Goal: Navigation & Orientation: Find specific page/section

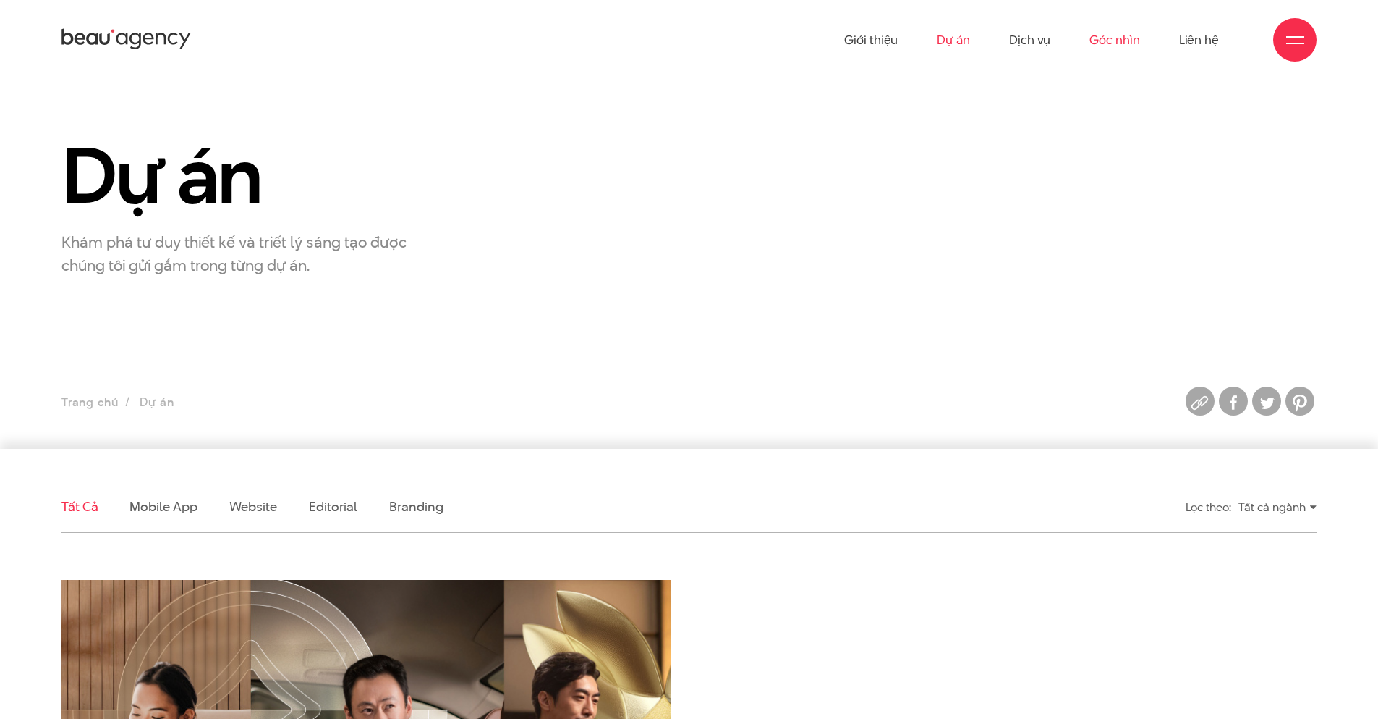
click at [1105, 27] on link "Góc nhìn" at bounding box center [1115, 40] width 50 height 80
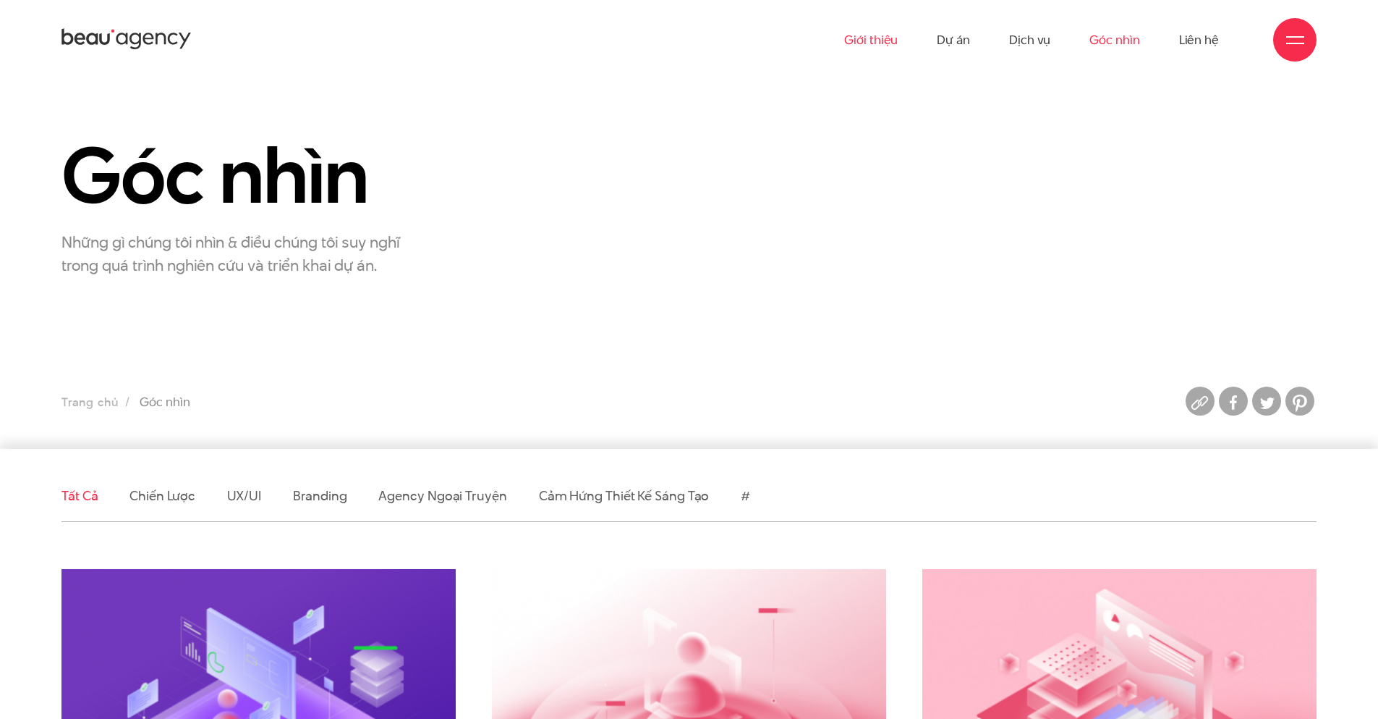
click at [889, 36] on link "Giới thiệu" at bounding box center [871, 40] width 54 height 80
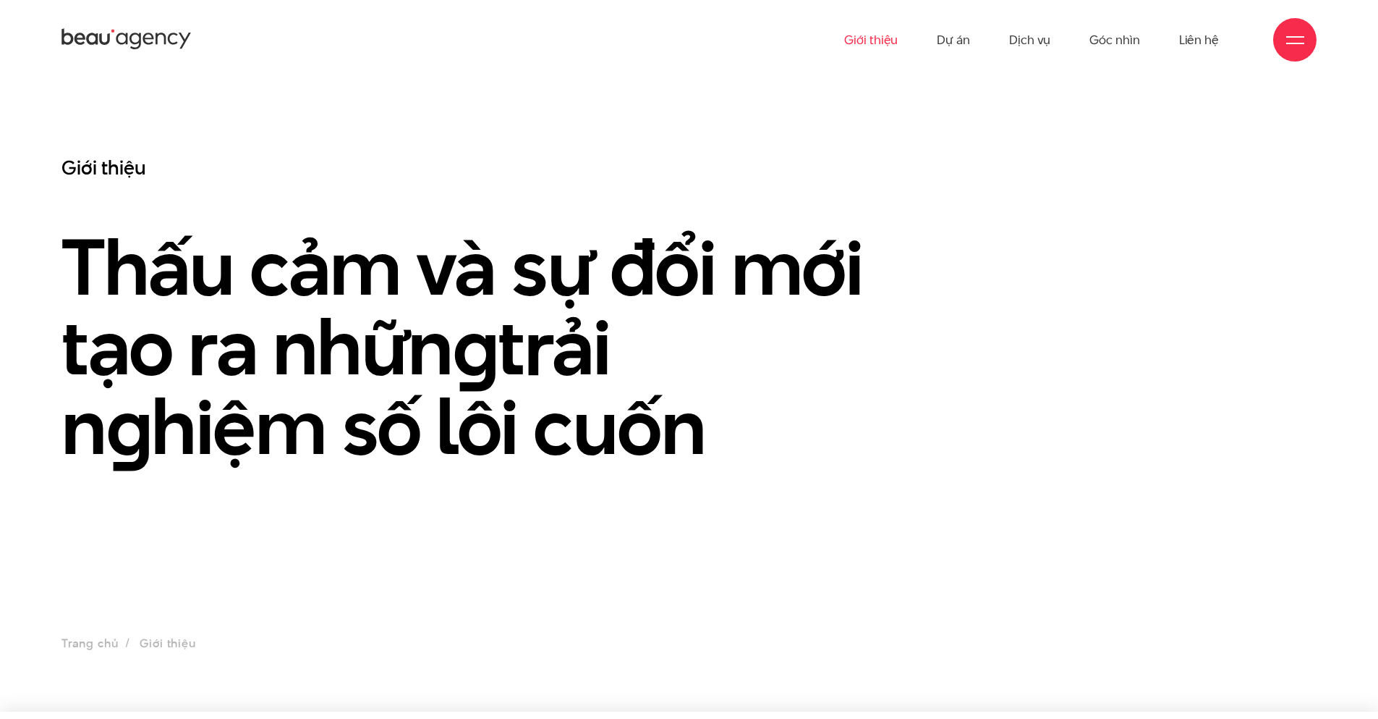
click at [953, 40] on link "Dự án" at bounding box center [953, 40] width 33 height 80
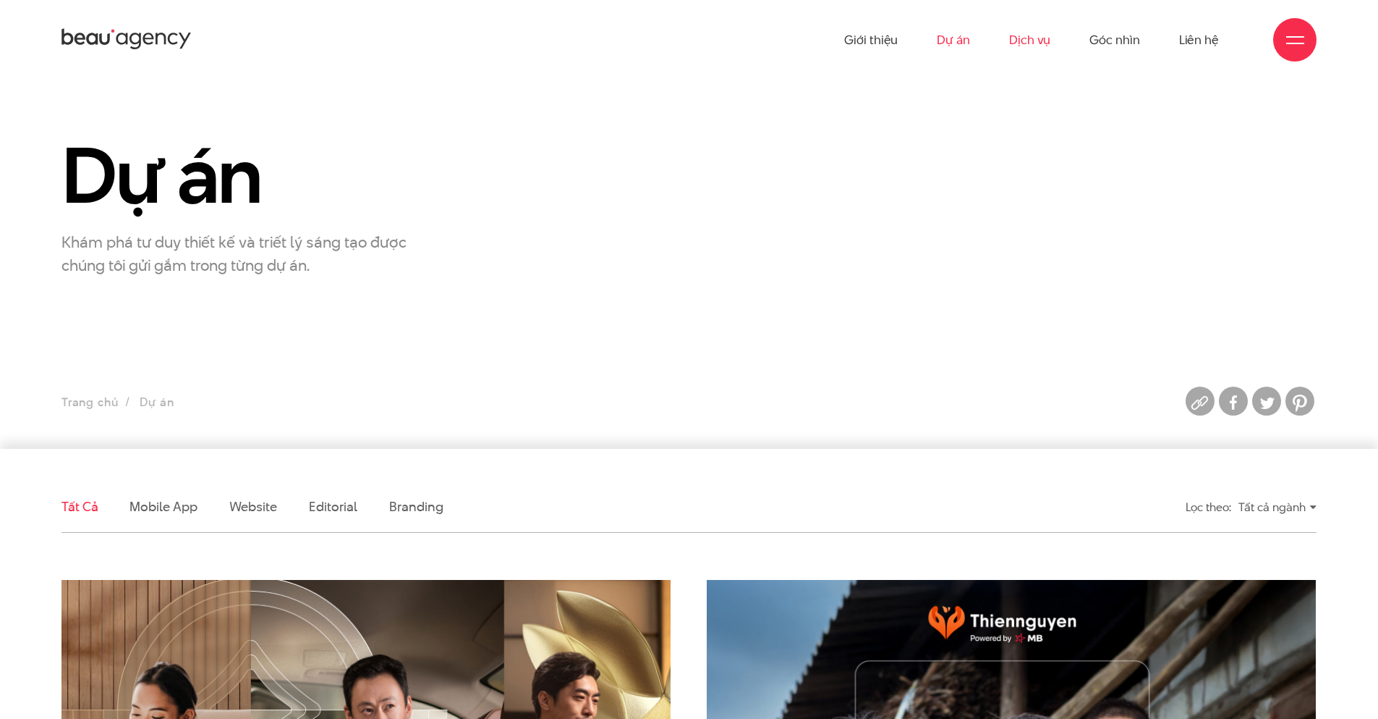
click at [1025, 35] on link "Dịch vụ" at bounding box center [1029, 40] width 41 height 80
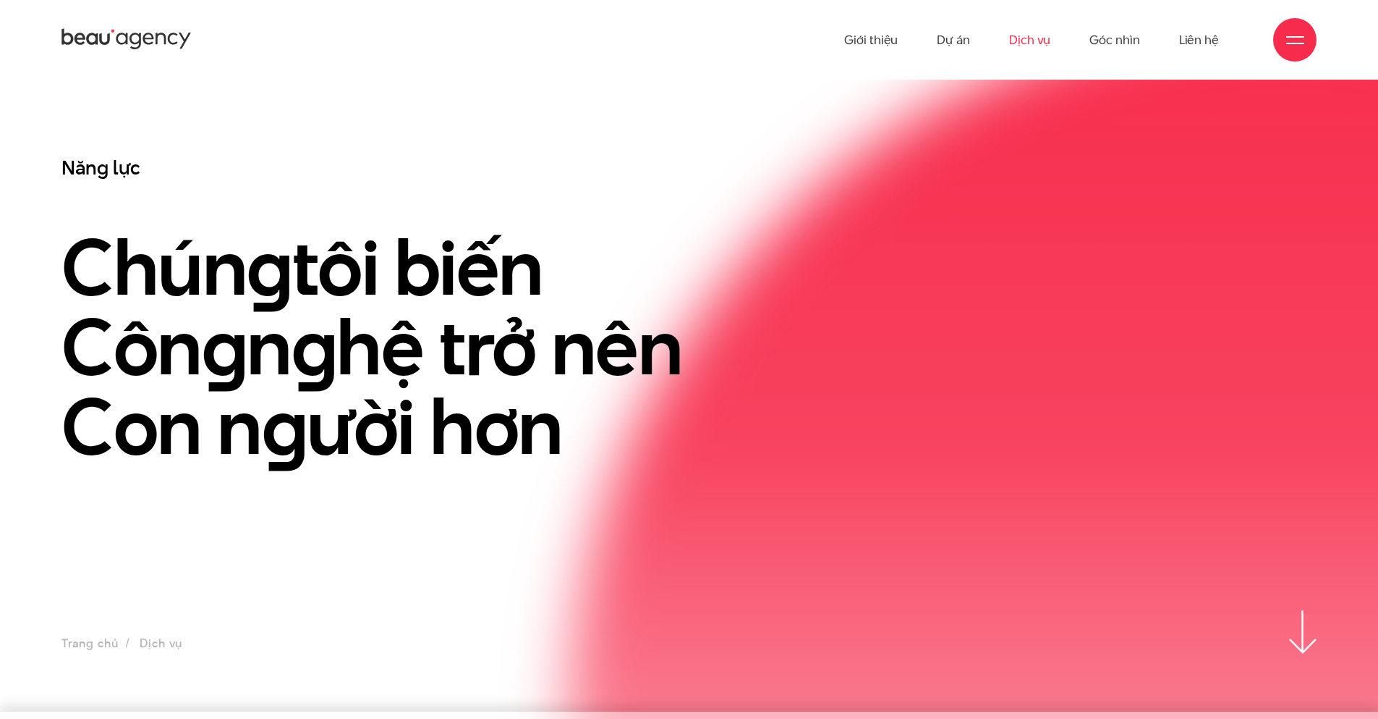
click at [993, 39] on ul "Giới thiệu Dự án Dịch vụ Góc nhìn Liên hệ" at bounding box center [1031, 40] width 375 height 80
click at [957, 43] on link "Dự án" at bounding box center [953, 40] width 33 height 80
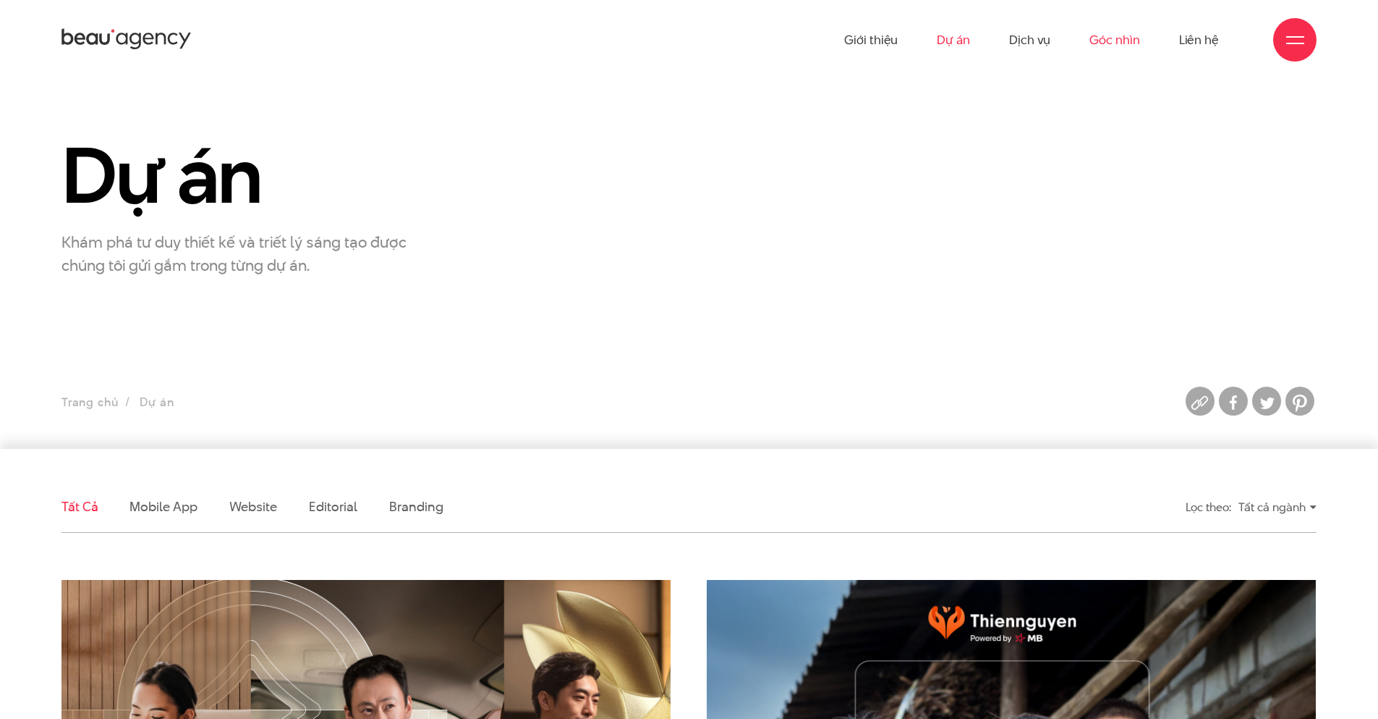
click at [1094, 38] on link "Góc nhìn" at bounding box center [1115, 40] width 50 height 80
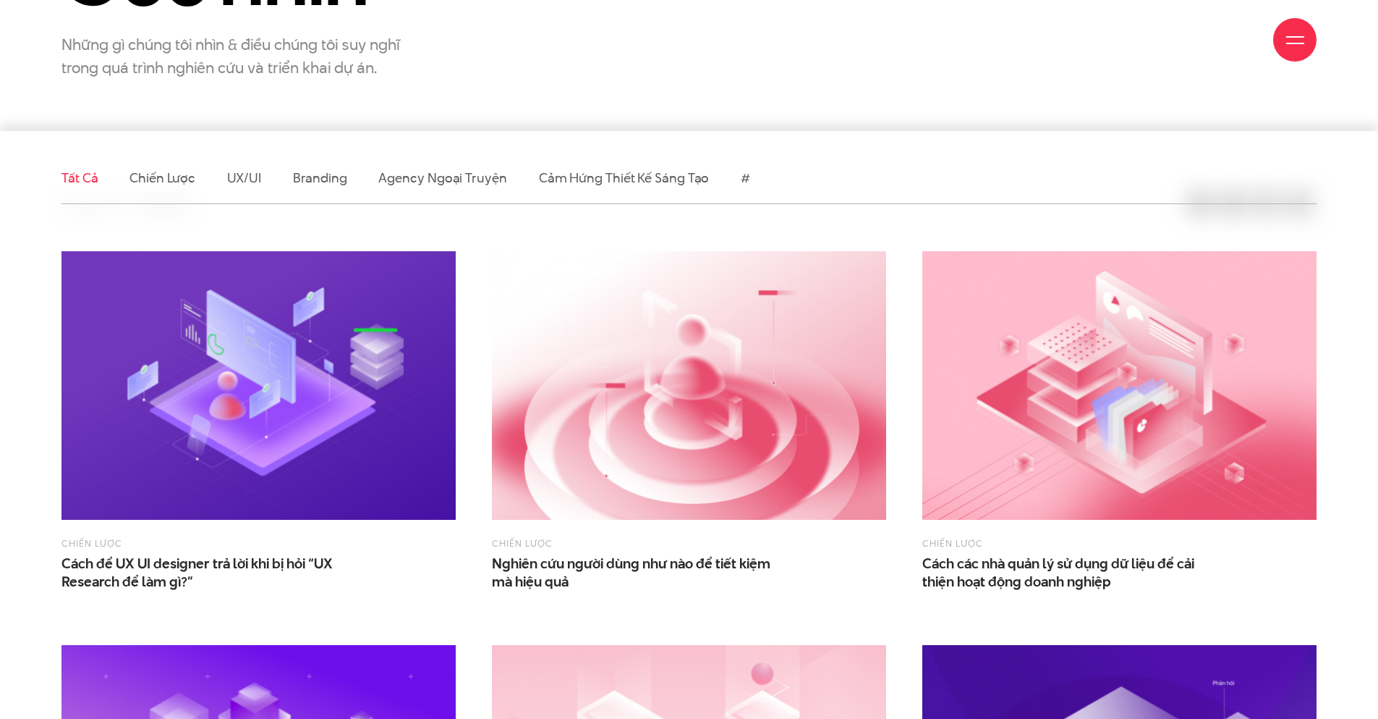
scroll to position [362, 0]
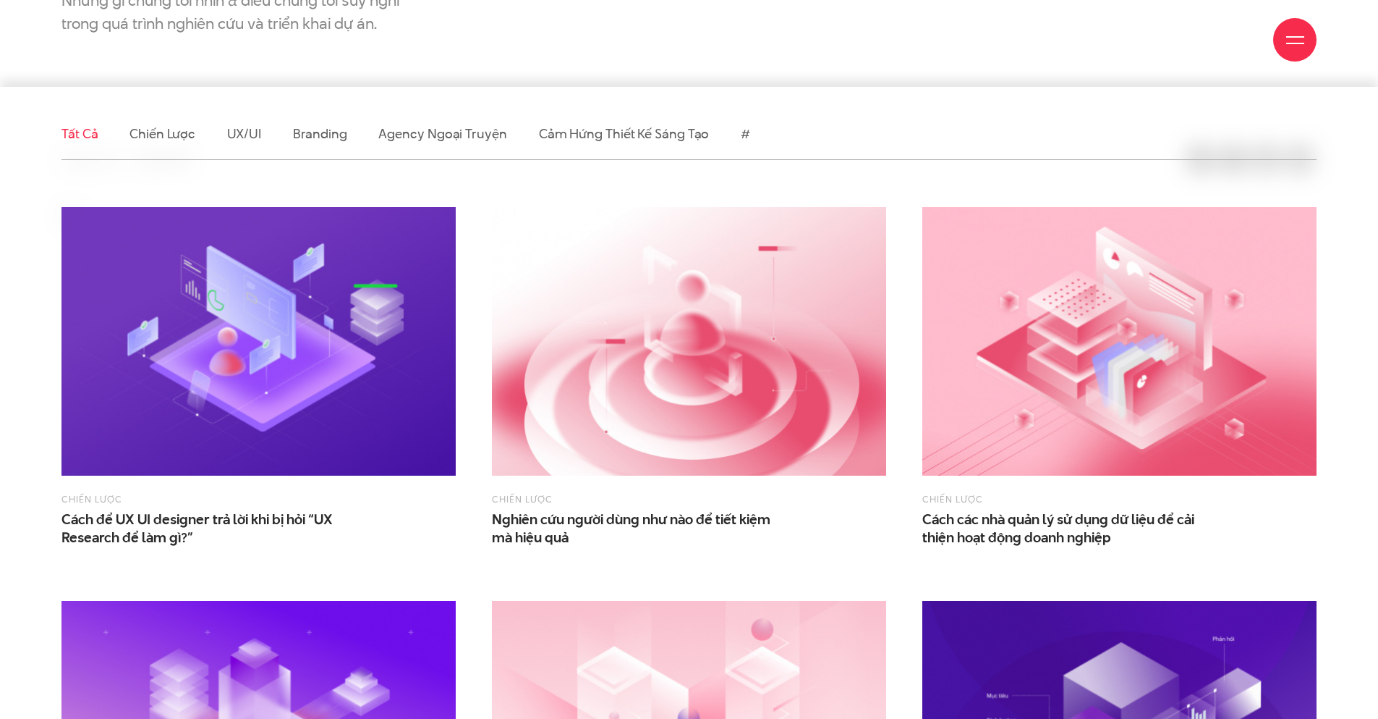
click at [310, 349] on img at bounding box center [259, 341] width 394 height 268
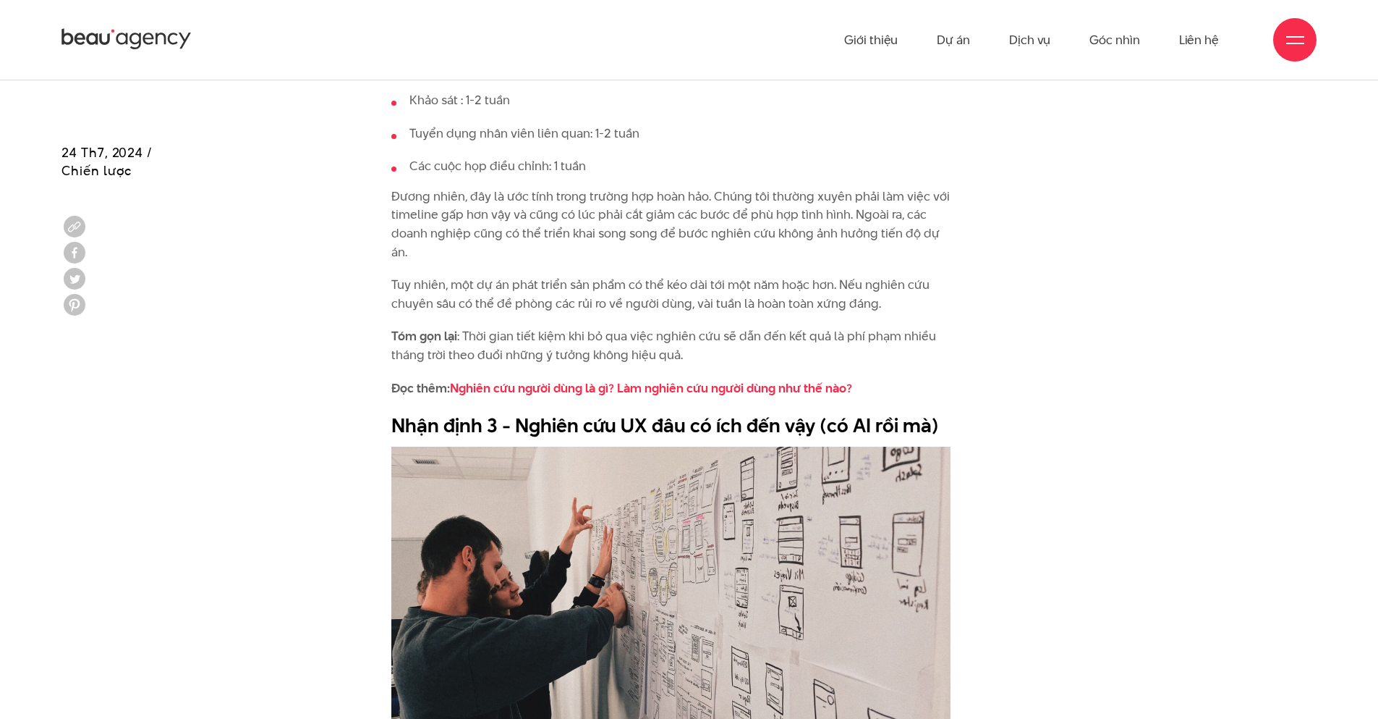
scroll to position [3039, 0]
